Goal: Information Seeking & Learning: Learn about a topic

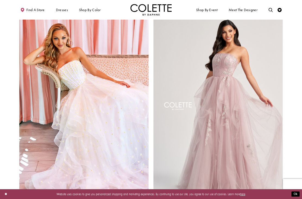
scroll to position [635, 0]
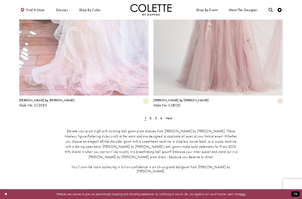
click at [152, 116] on span "2" at bounding box center [151, 118] width 2 height 4
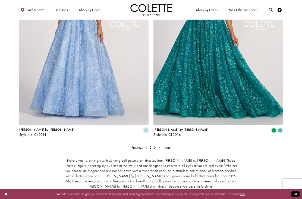
scroll to position [782, 0]
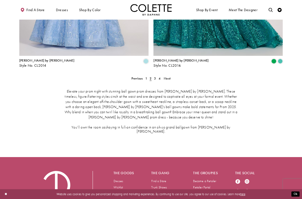
click at [157, 75] on link "4" at bounding box center [159, 78] width 4 height 6
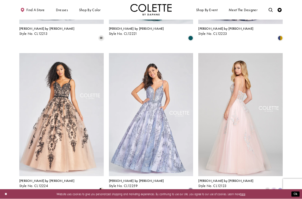
scroll to position [141, 0]
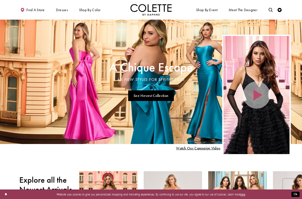
click at [0, 0] on span "TULLE DRESSES" at bounding box center [0, 0] width 0 height 0
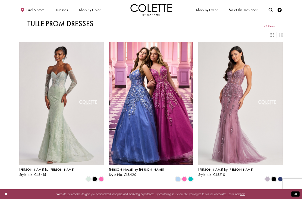
click at [0, 0] on span "SIMPLE PROM DRESSES" at bounding box center [0, 0] width 0 height 0
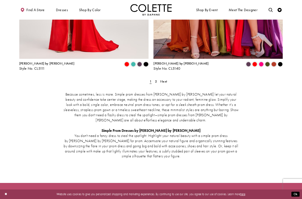
click at [154, 78] on link "2" at bounding box center [156, 81] width 4 height 6
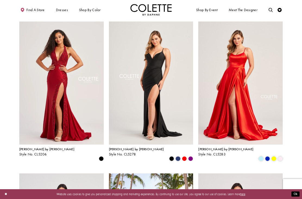
scroll to position [172, 0]
